Goal: Task Accomplishment & Management: Use online tool/utility

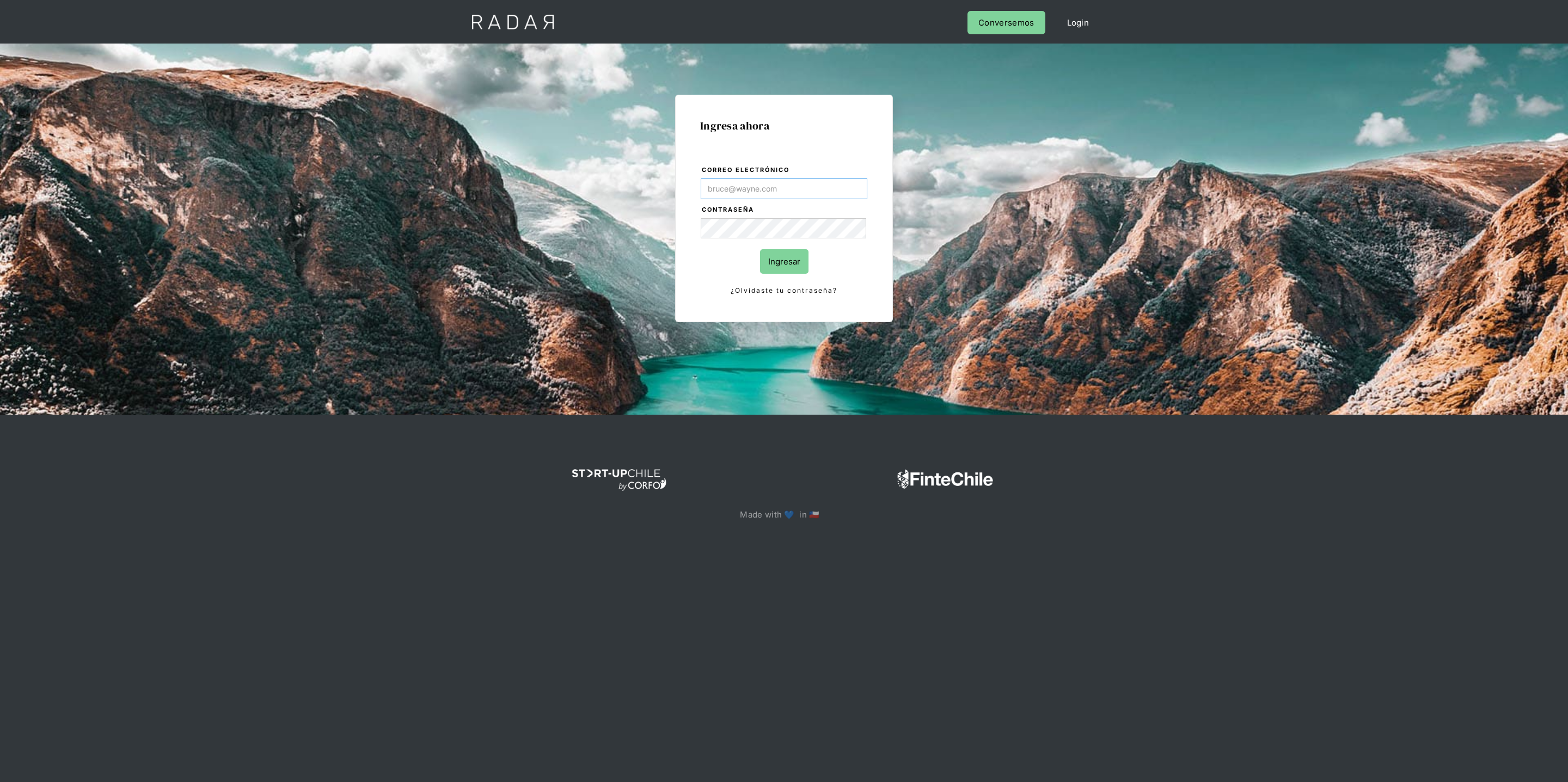
type input "[PERSON_NAME][EMAIL_ADDRESS][DOMAIN_NAME]"
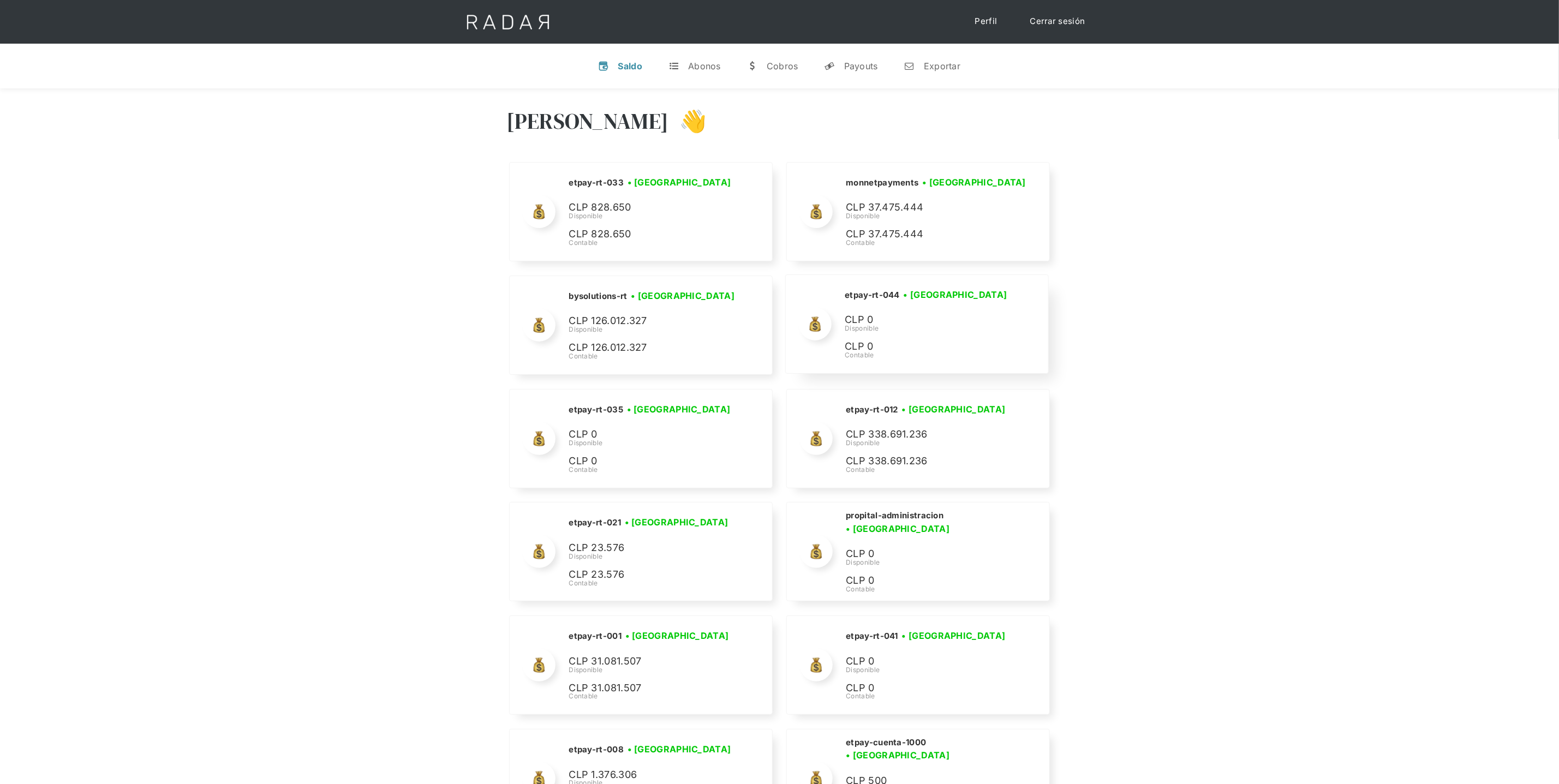
scroll to position [4575, 0]
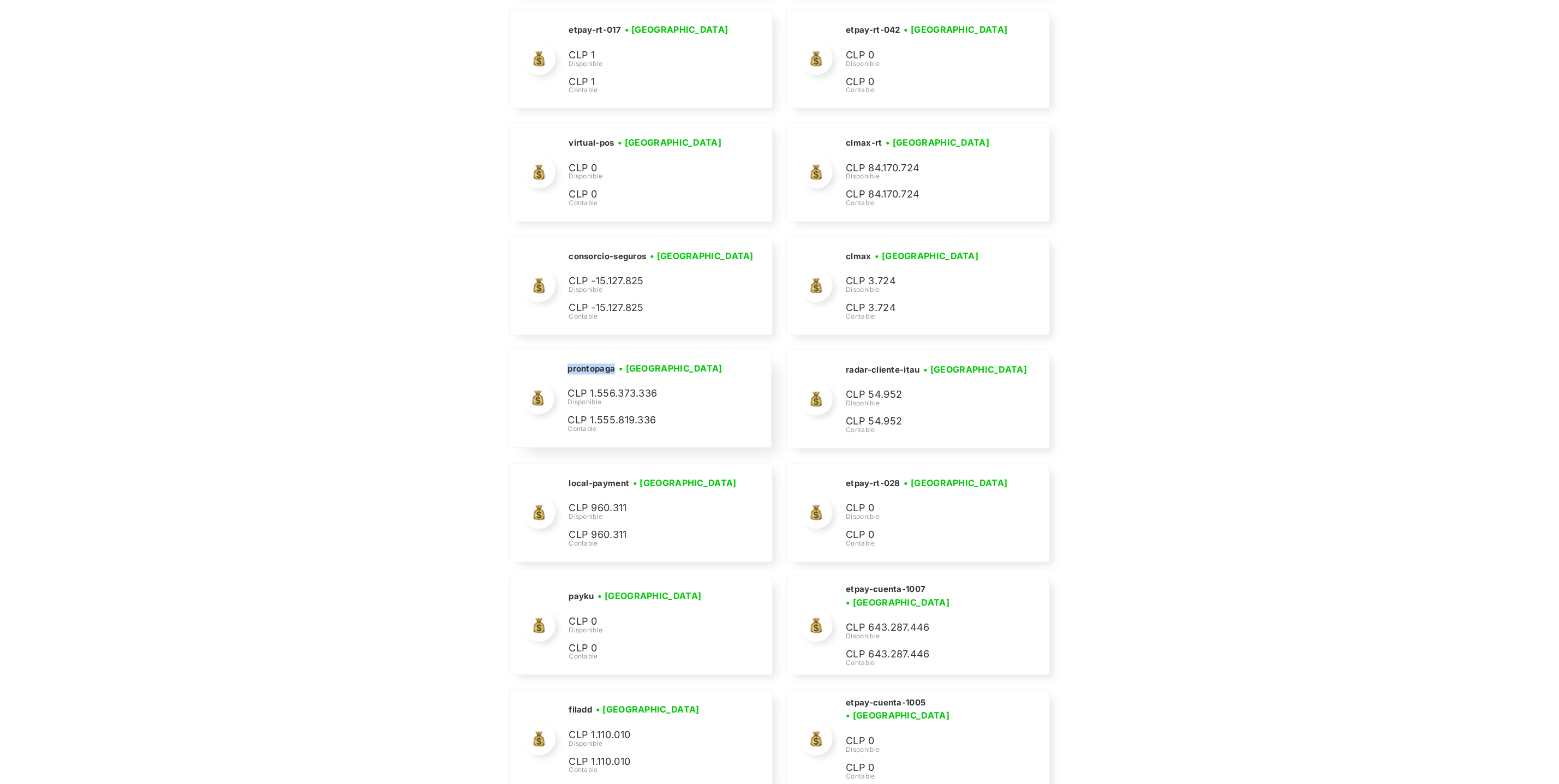
drag, startPoint x: 614, startPoint y: 389, endPoint x: 564, endPoint y: 389, distance: 50.0
click at [564, 389] on div "prontopaga • Conectada • Desconectada CLP 1.556.373.336 Disponible CLP 1.555.81…" at bounding box center [639, 397] width 262 height 98
copy h2 "prontopaga"
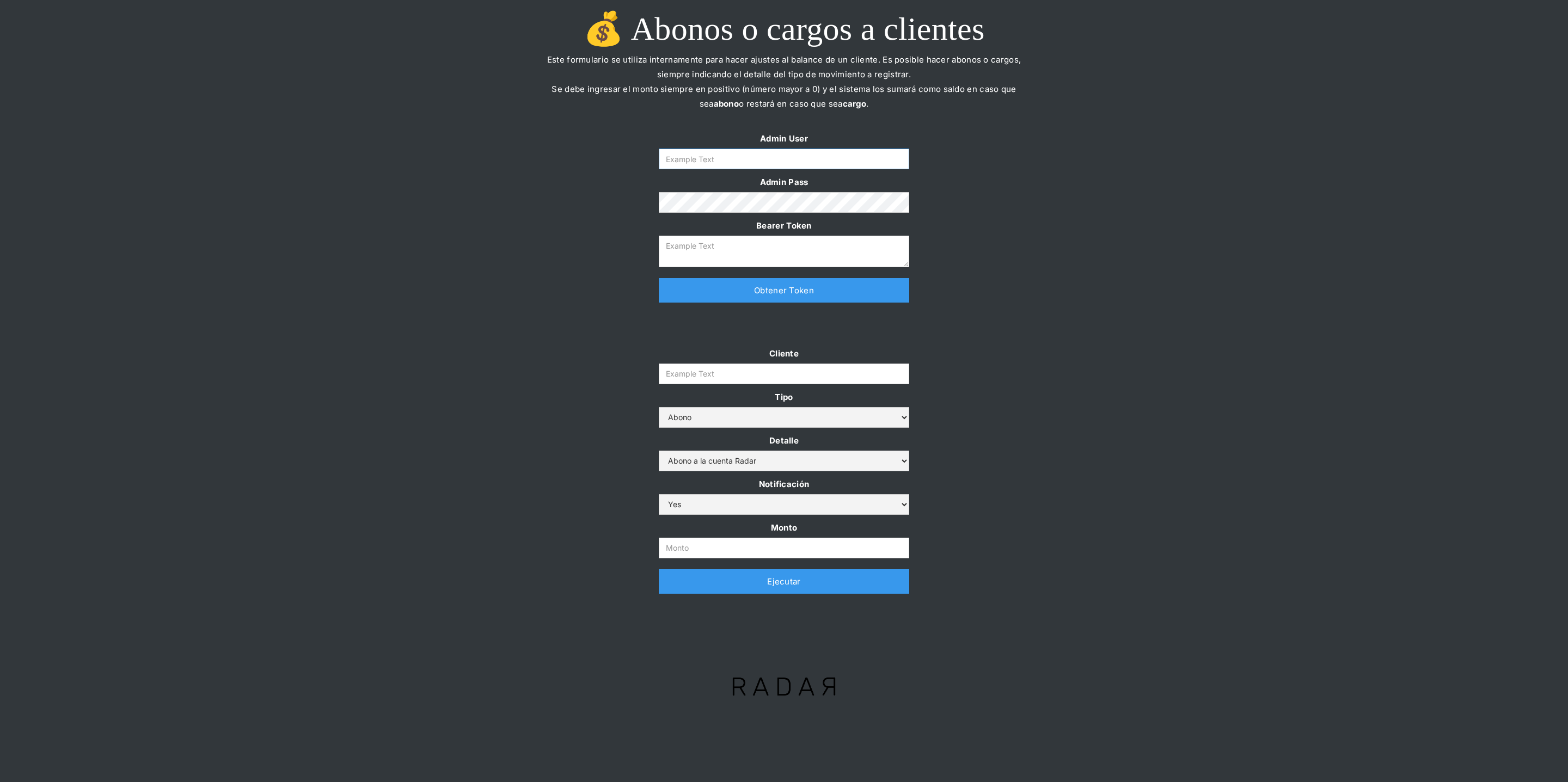
click at [729, 158] on input "Form" at bounding box center [784, 158] width 250 height 21
type input "[PERSON_NAME][EMAIL_ADDRESS][DOMAIN_NAME]"
click at [728, 297] on link "Obtener Token" at bounding box center [784, 290] width 250 height 25
type textarea "[SECURITY_DATA]"
click at [691, 375] on input "Cliente" at bounding box center [784, 374] width 250 height 21
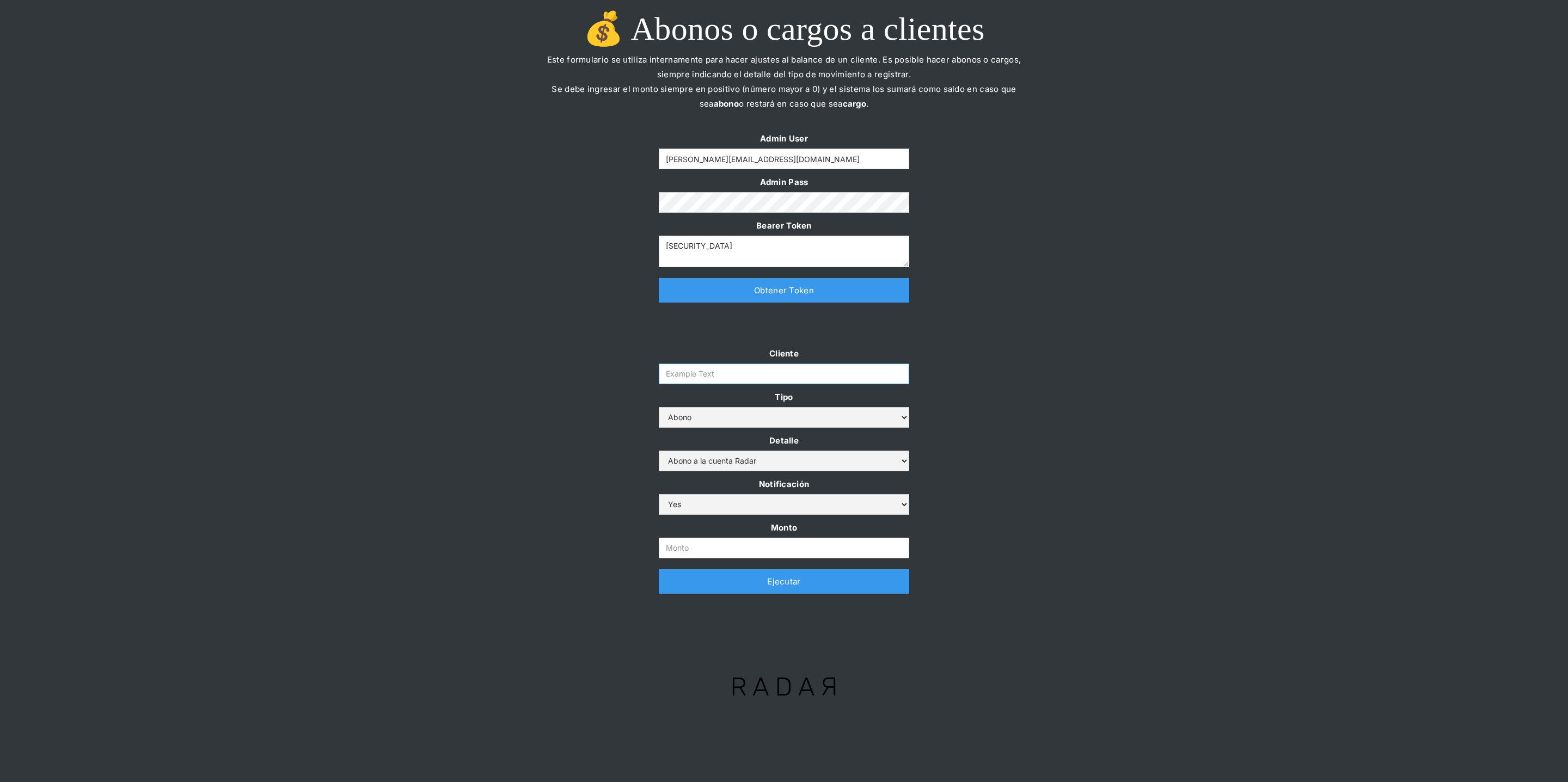
paste input "prontopaga"
type input "prontopaga"
click at [704, 548] on input "Monto" at bounding box center [784, 548] width 250 height 21
paste input "500.000.000"
type input "500.000.000"
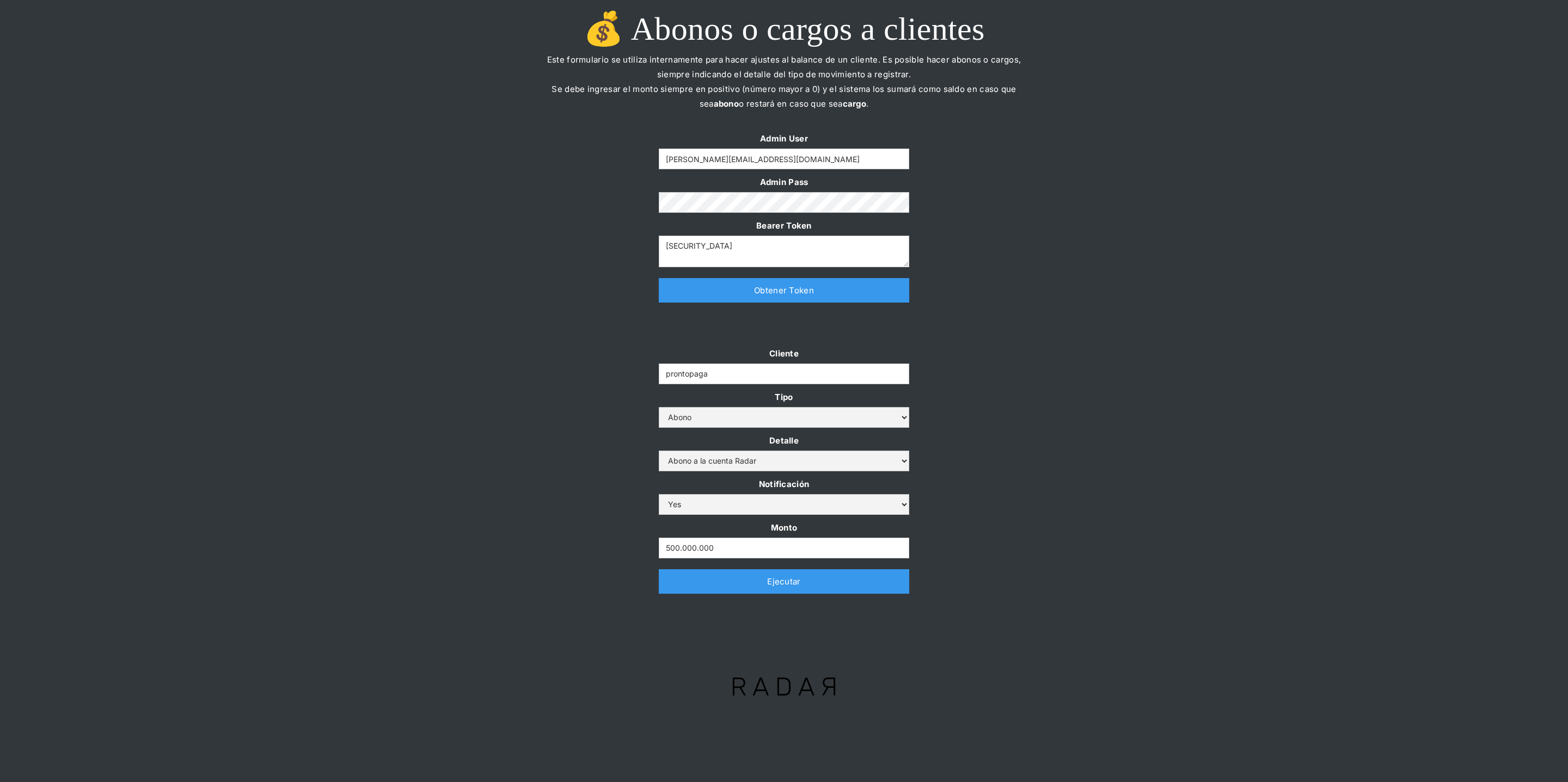
click at [570, 417] on div "Cliente prontopaga Tipo Abono Cargo Detalle Abono a la cuenta Radar Devolución …" at bounding box center [784, 475] width 1568 height 258
click at [674, 585] on link "Ejecutar" at bounding box center [784, 582] width 250 height 25
